Goal: Information Seeking & Learning: Learn about a topic

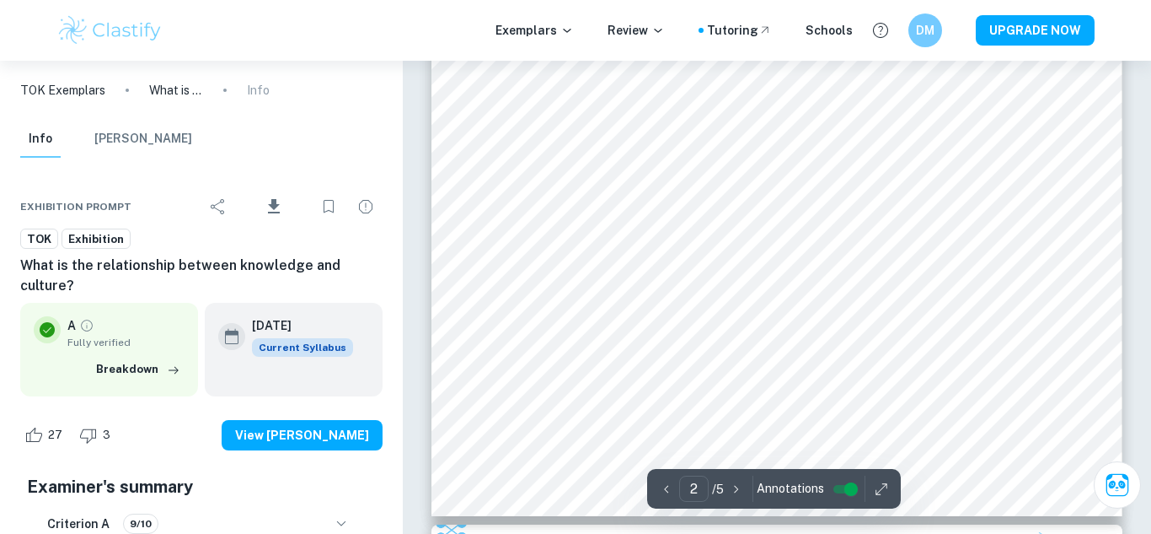
scroll to position [1633, 0]
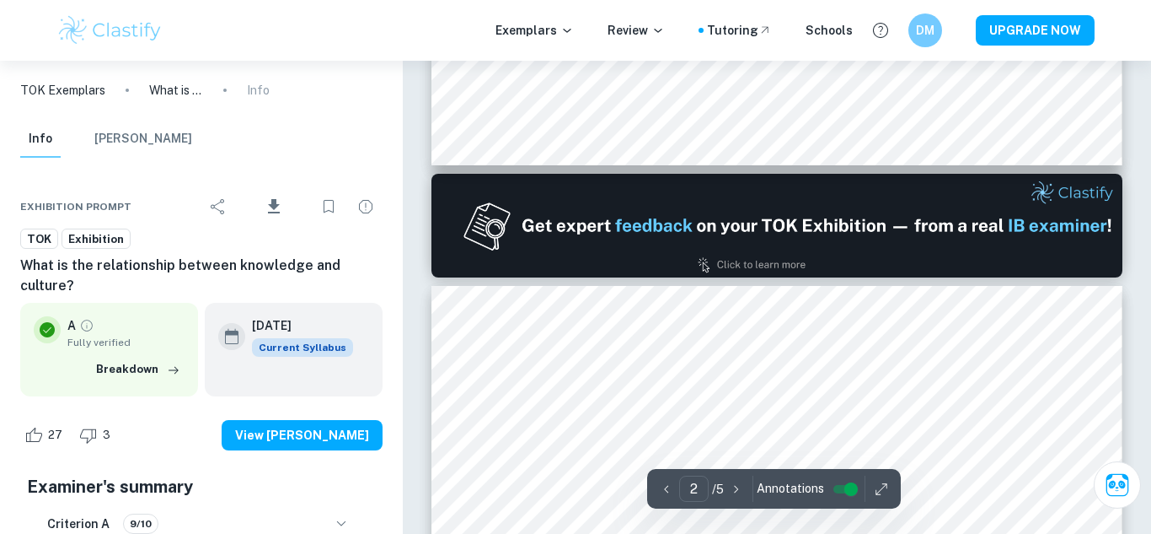
type input "1"
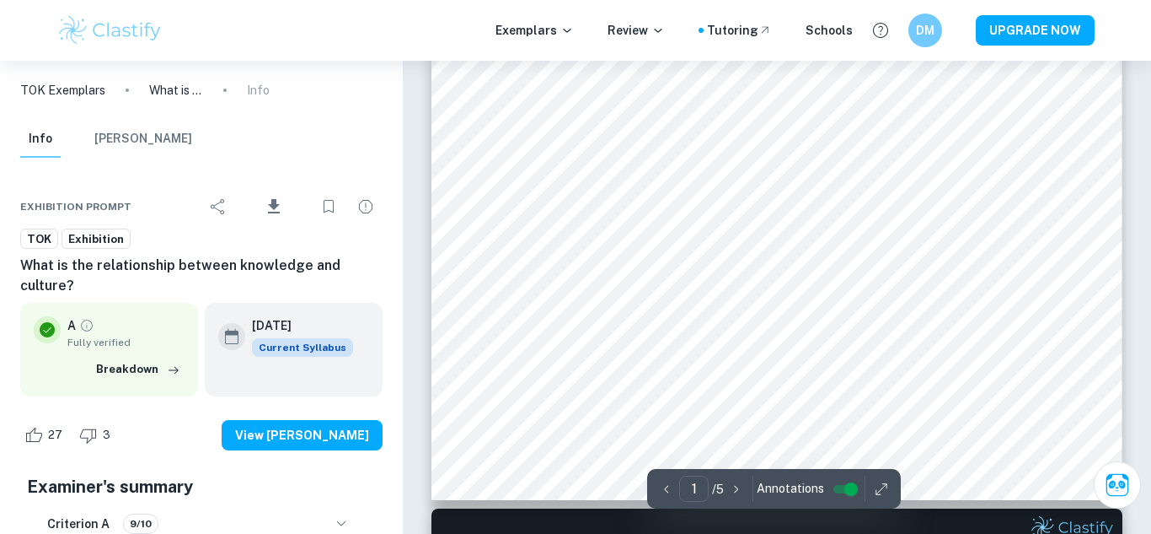
scroll to position [550, 0]
